Goal: Task Accomplishment & Management: Manage account settings

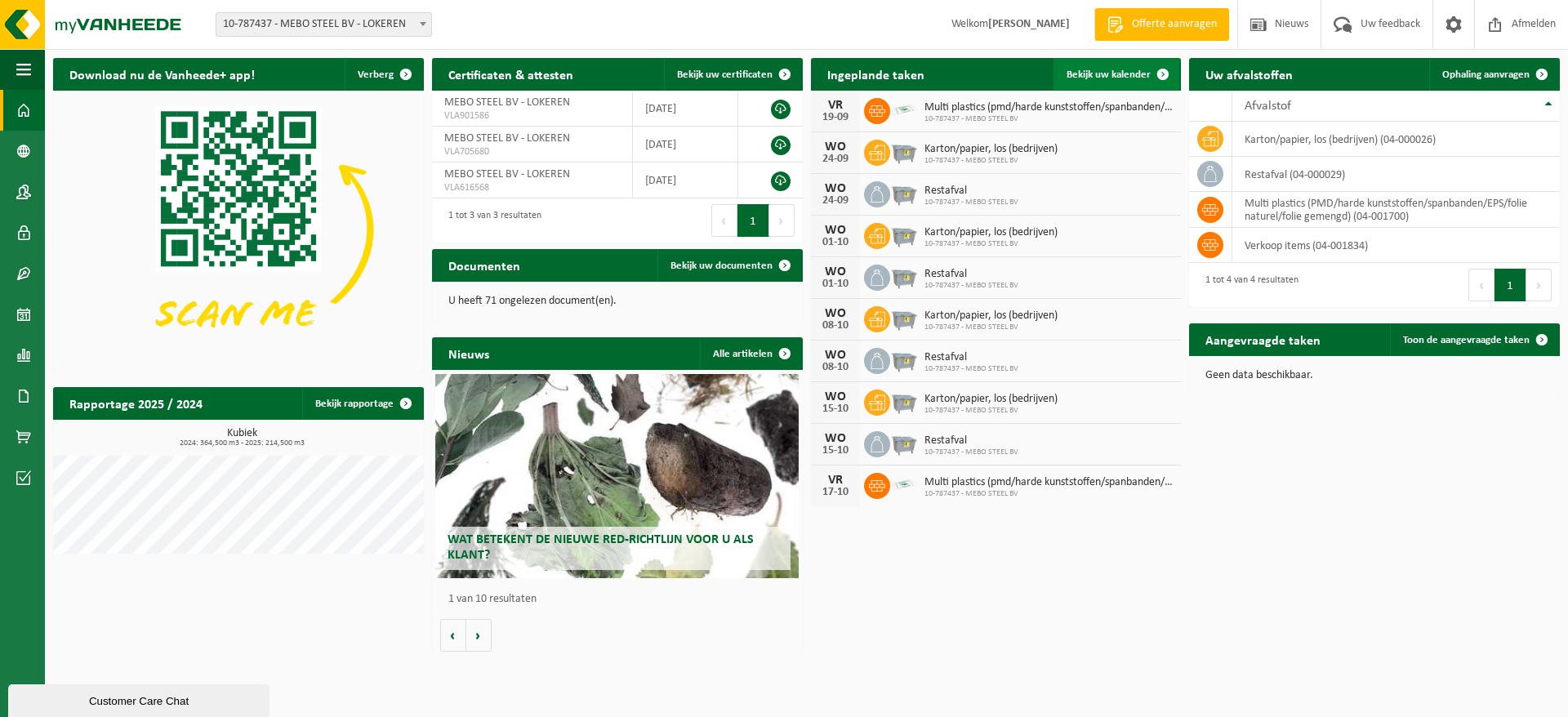
click at [1164, 75] on span at bounding box center [1163, 74] width 32 height 32
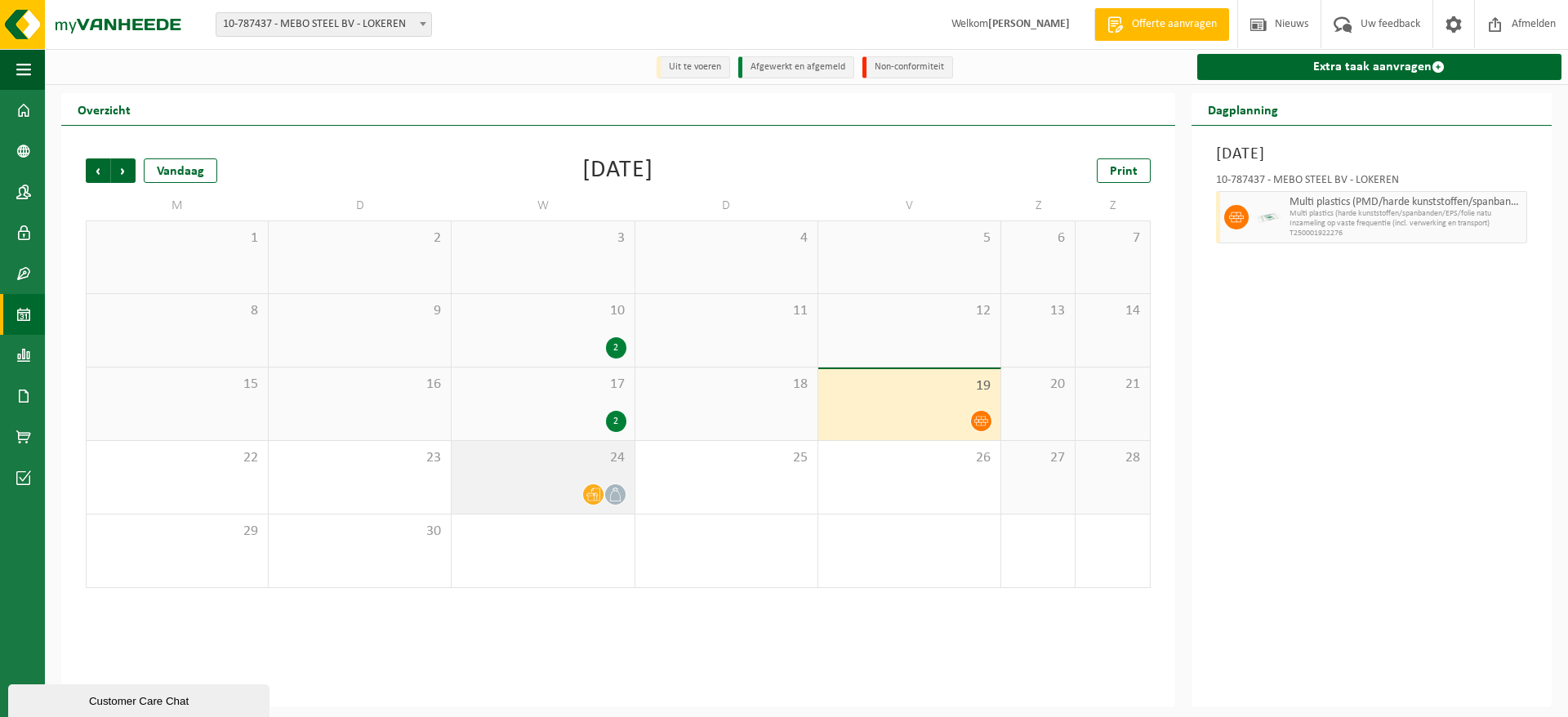
click at [523, 490] on div at bounding box center [543, 494] width 166 height 22
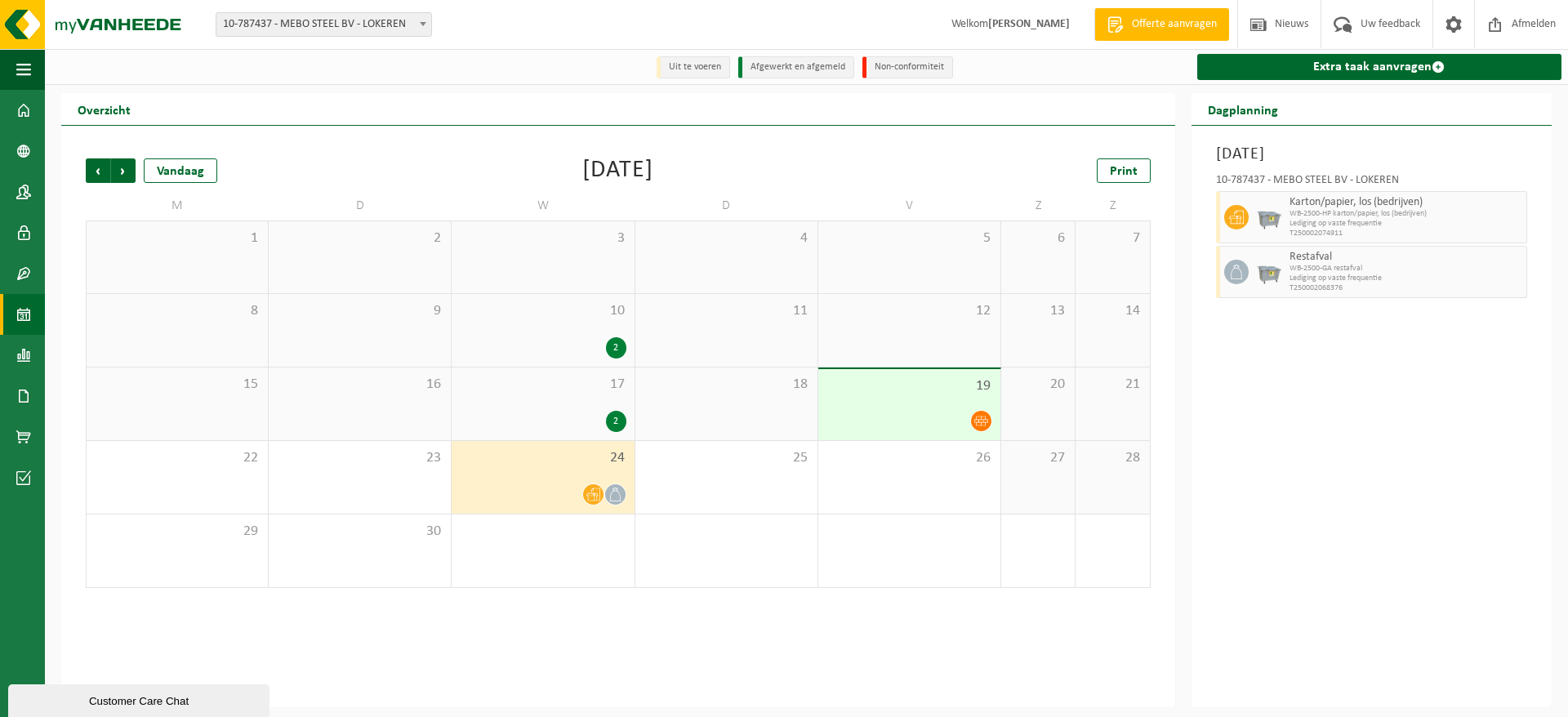
click at [561, 473] on div "24" at bounding box center [543, 477] width 182 height 73
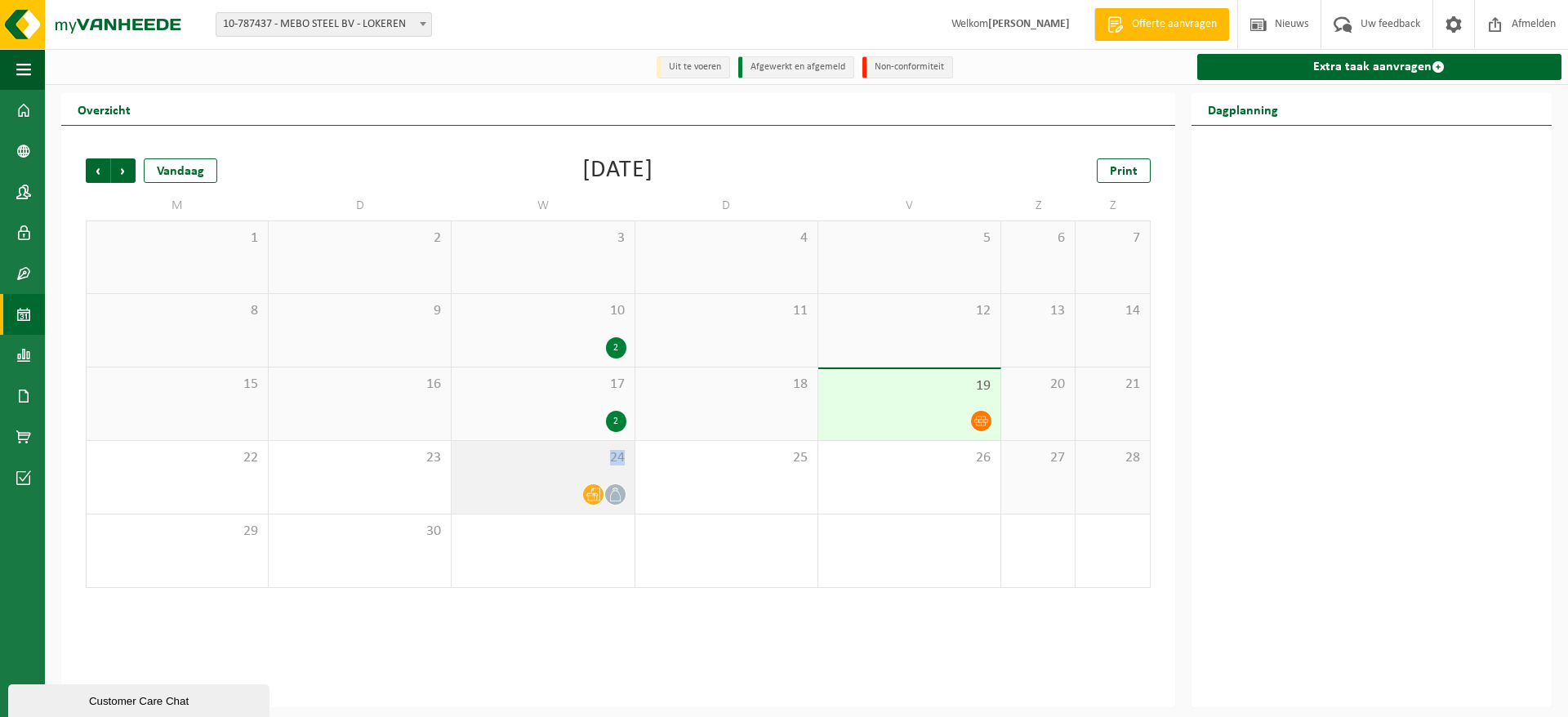
click at [561, 473] on div "24" at bounding box center [543, 477] width 182 height 73
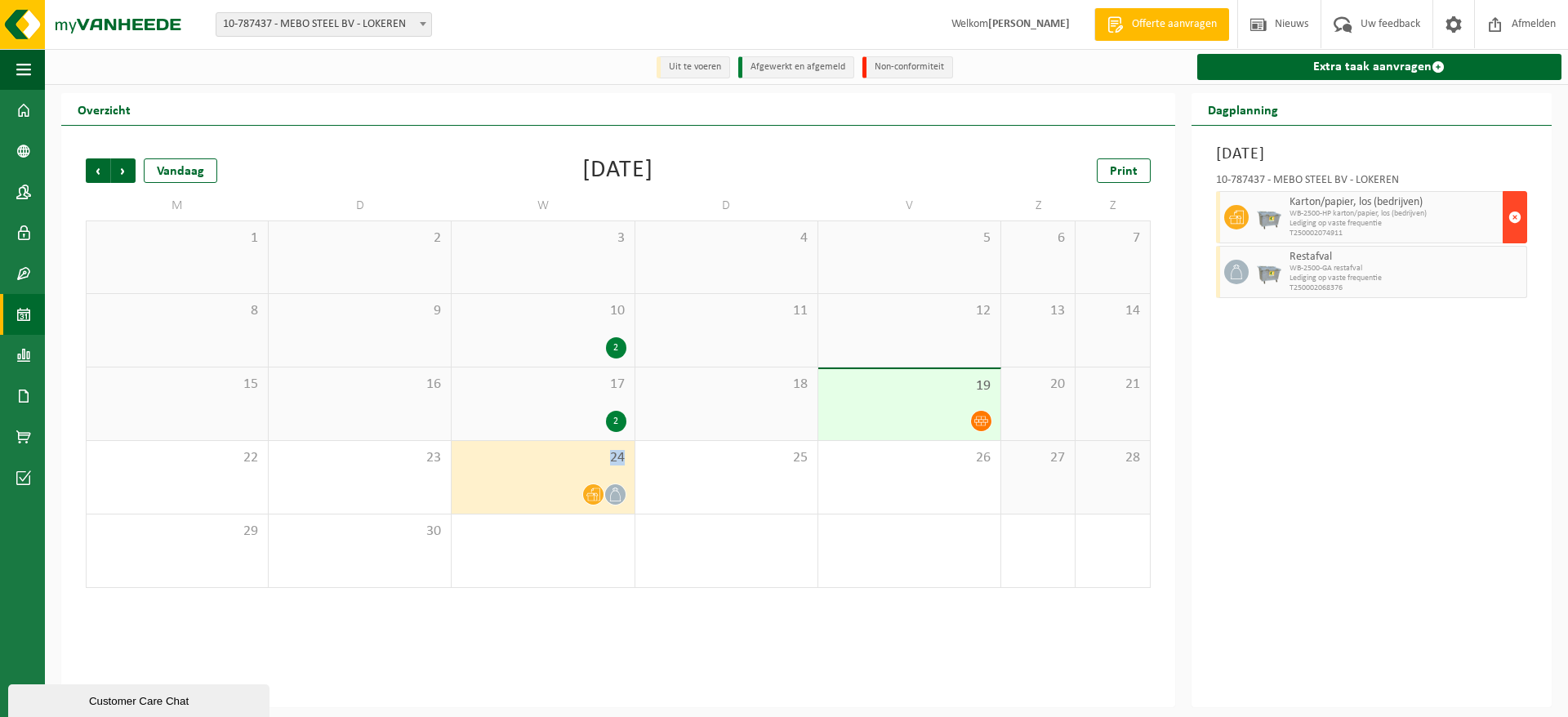
click at [1515, 217] on span "button" at bounding box center [1515, 217] width 13 height 32
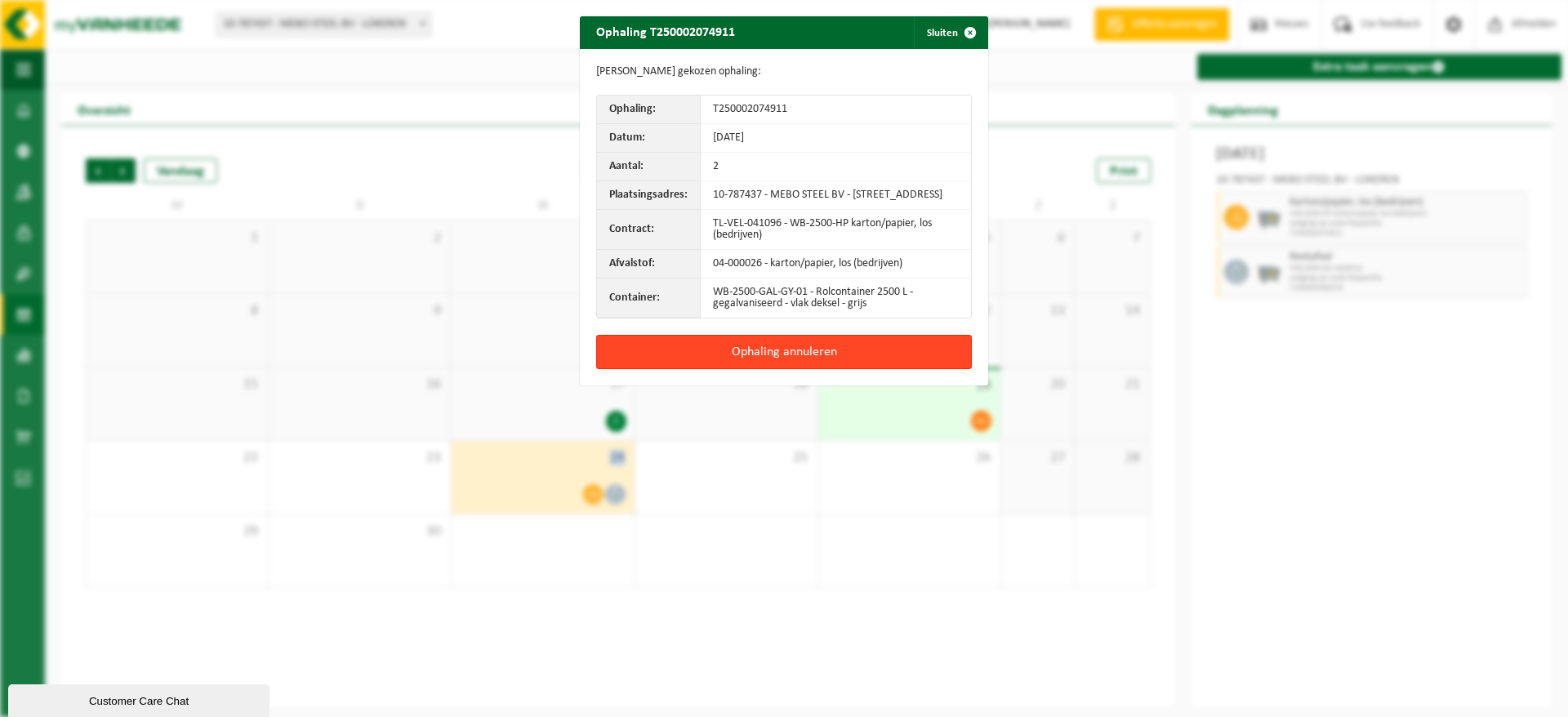
click at [803, 359] on button "Ophaling annuleren" at bounding box center [784, 352] width 376 height 34
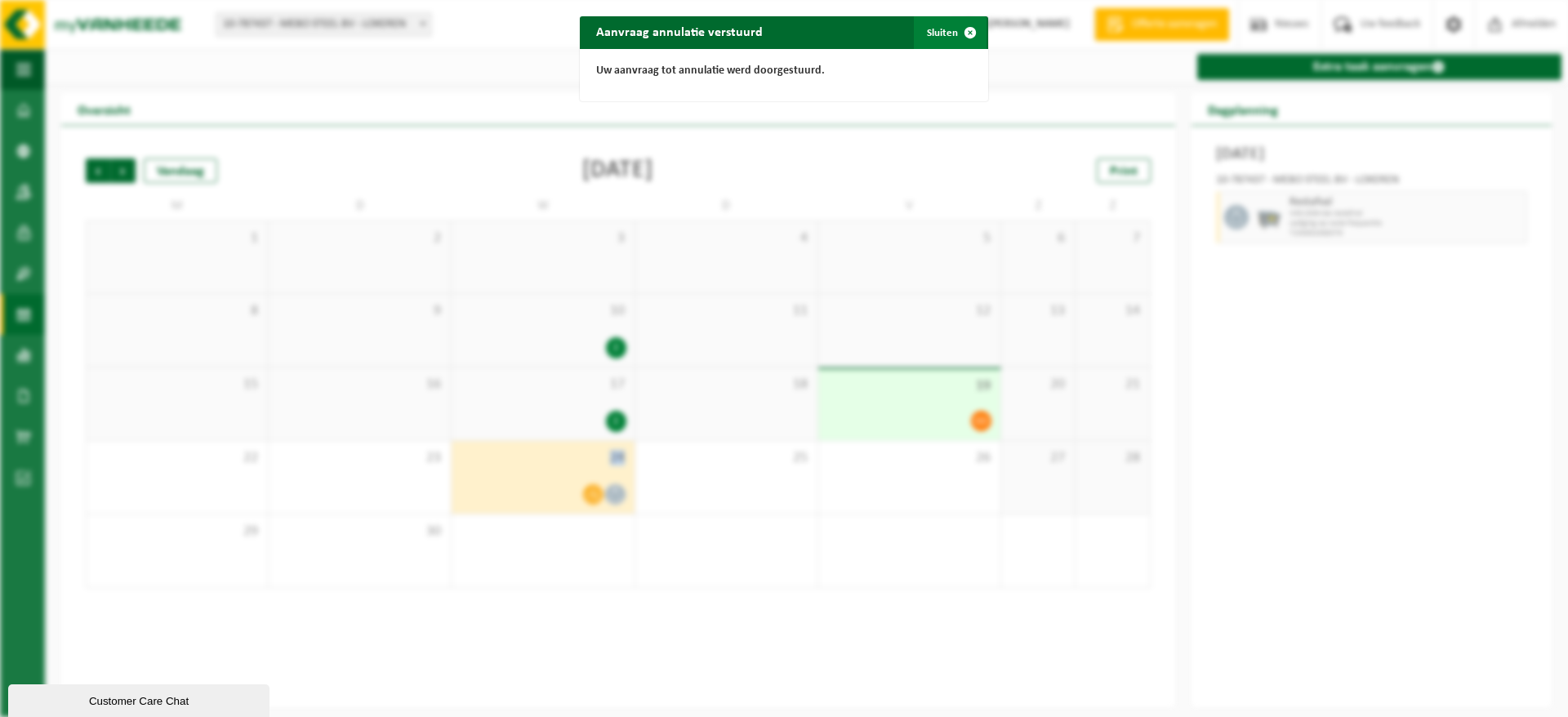
click at [934, 32] on button "Sluiten" at bounding box center [949, 32] width 73 height 32
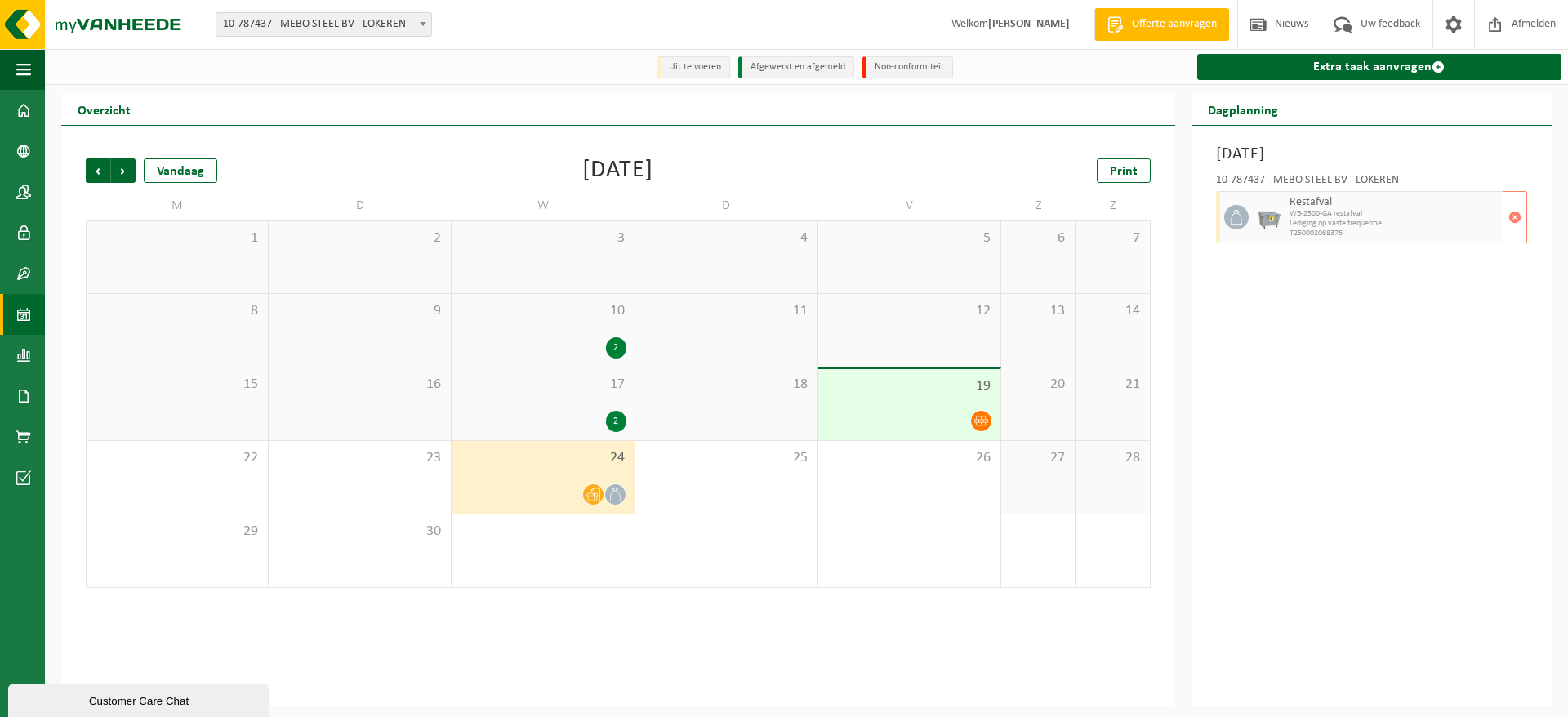
click at [1371, 216] on span "WB-2500-GA restafval" at bounding box center [1394, 214] width 209 height 10
click at [1510, 222] on span "button" at bounding box center [1515, 217] width 13 height 32
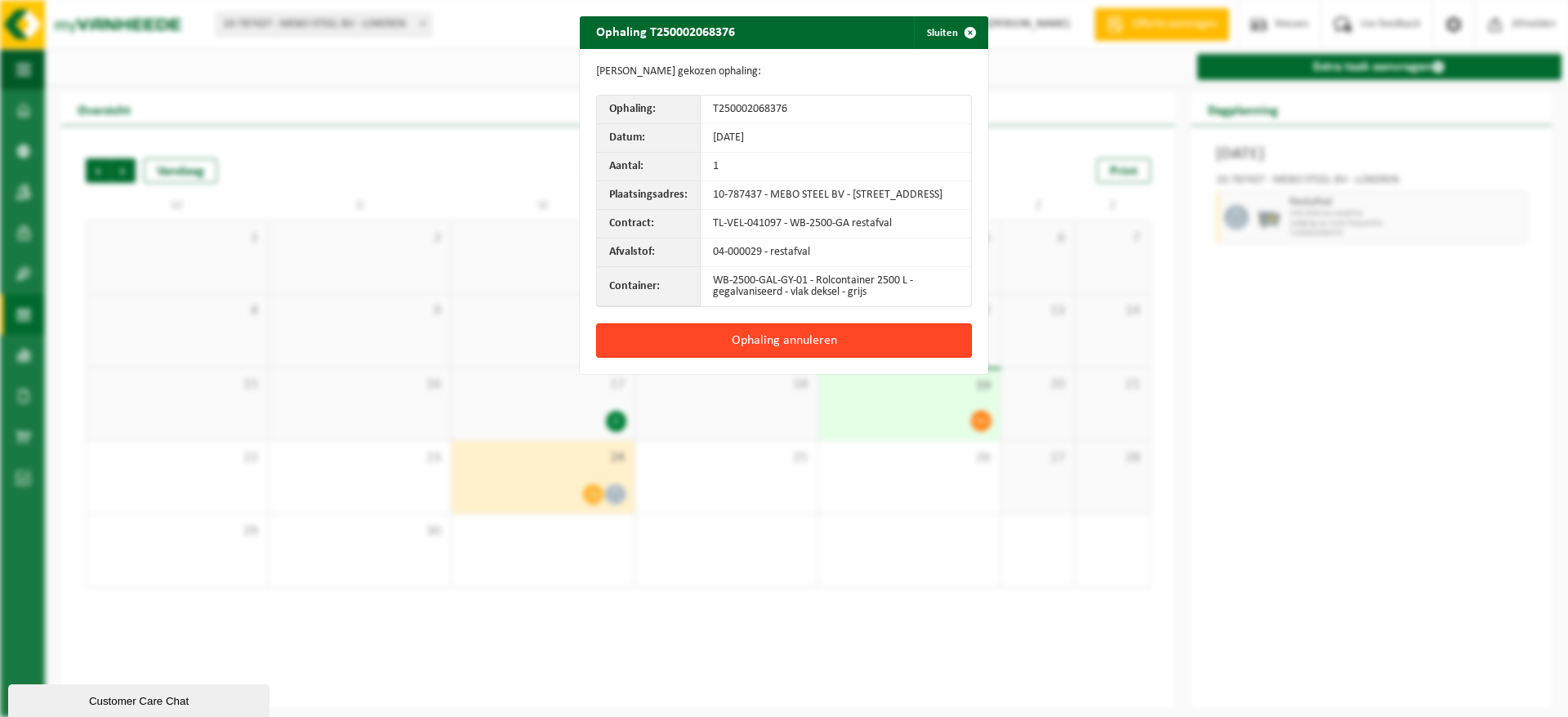
click at [766, 355] on button "Ophaling annuleren" at bounding box center [784, 341] width 376 height 34
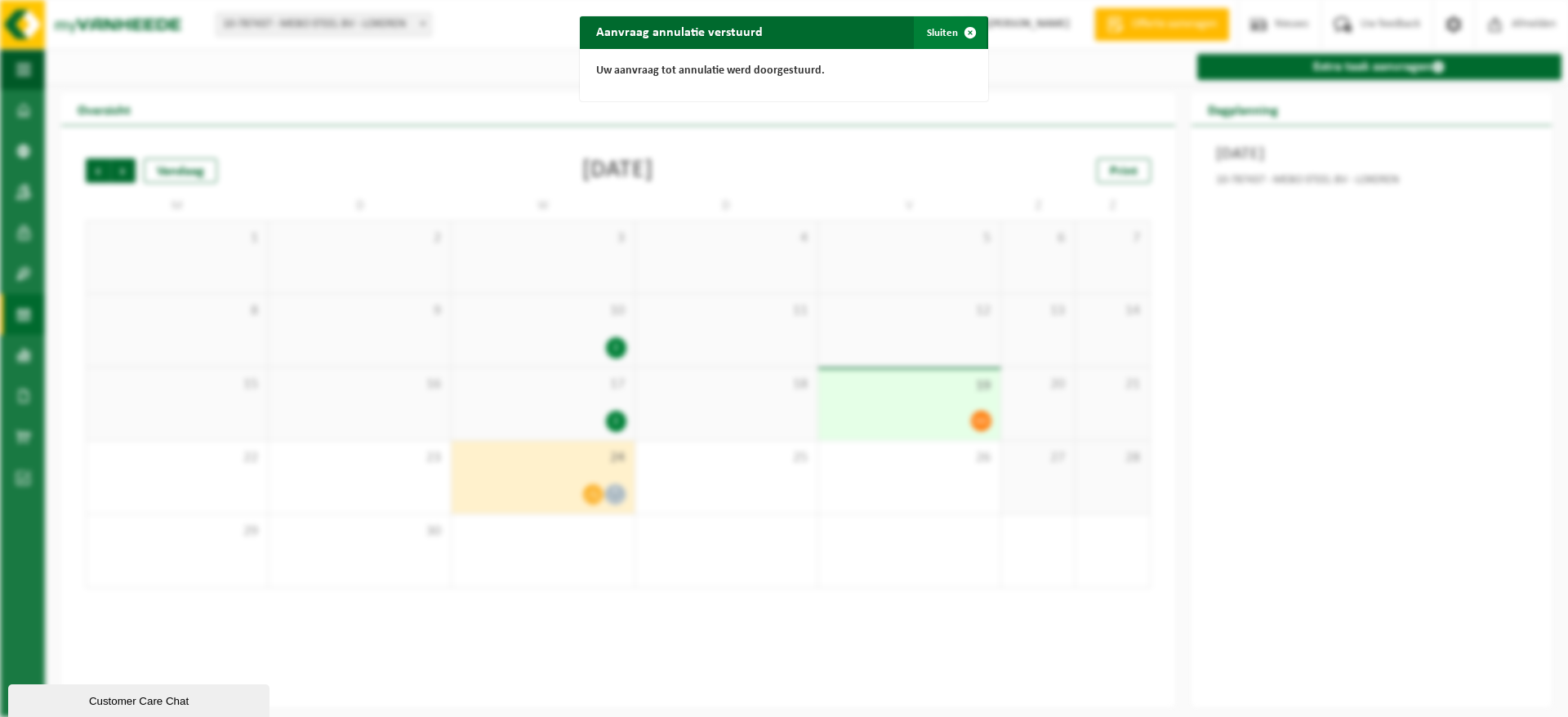
click at [932, 31] on button "Sluiten" at bounding box center [949, 32] width 73 height 32
